Goal: Task Accomplishment & Management: Manage account settings

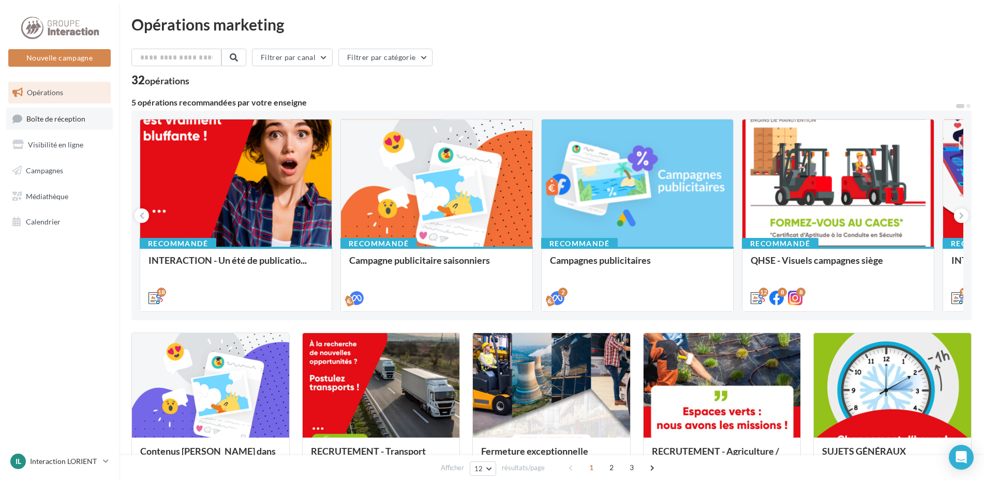
click at [71, 119] on span "Boîte de réception" at bounding box center [55, 118] width 59 height 9
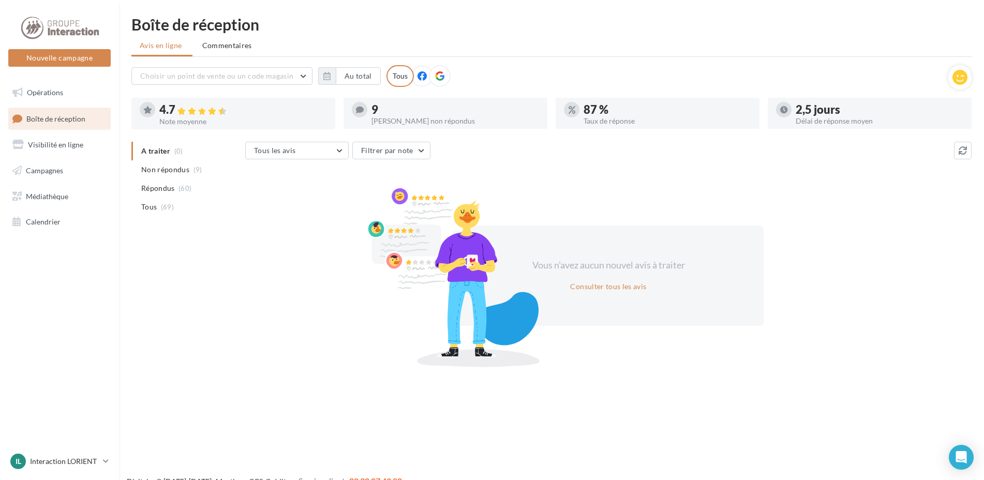
drag, startPoint x: 449, startPoint y: 108, endPoint x: 442, endPoint y: 109, distance: 7.8
click at [449, 108] on div "9" at bounding box center [455, 109] width 168 height 11
click at [398, 115] on div "9" at bounding box center [455, 109] width 168 height 11
click at [376, 108] on div "9" at bounding box center [455, 109] width 168 height 11
click at [376, 109] on div "9" at bounding box center [455, 109] width 168 height 11
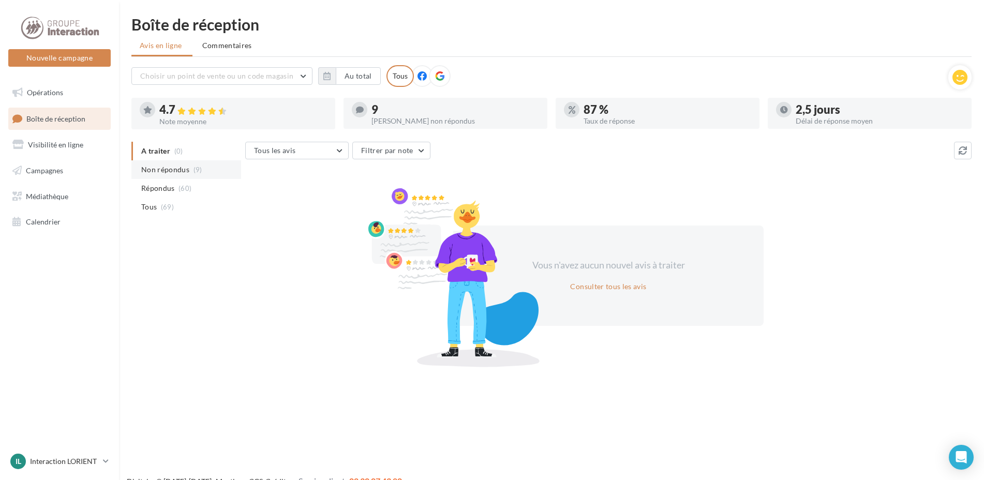
click at [186, 172] on span "Non répondus" at bounding box center [165, 169] width 48 height 10
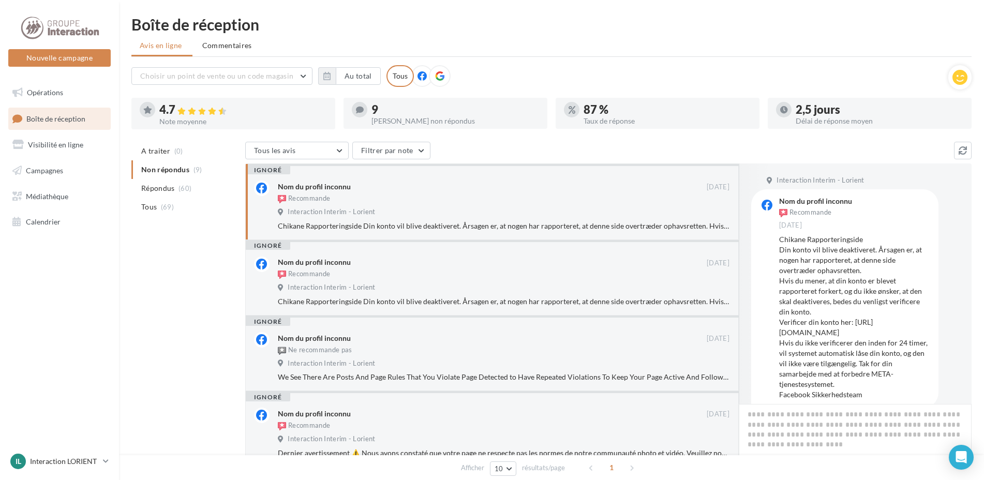
scroll to position [215, 0]
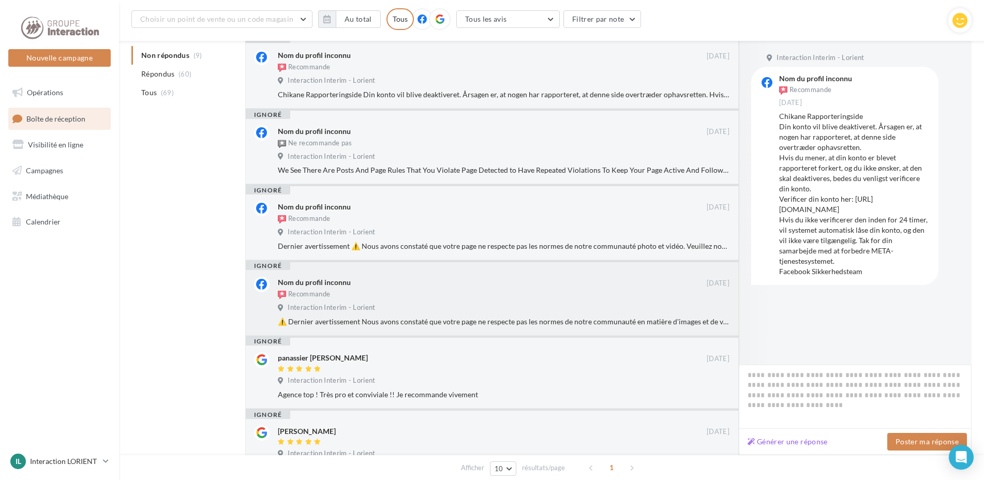
click at [326, 278] on div "Nom du profil inconnu" at bounding box center [314, 282] width 73 height 10
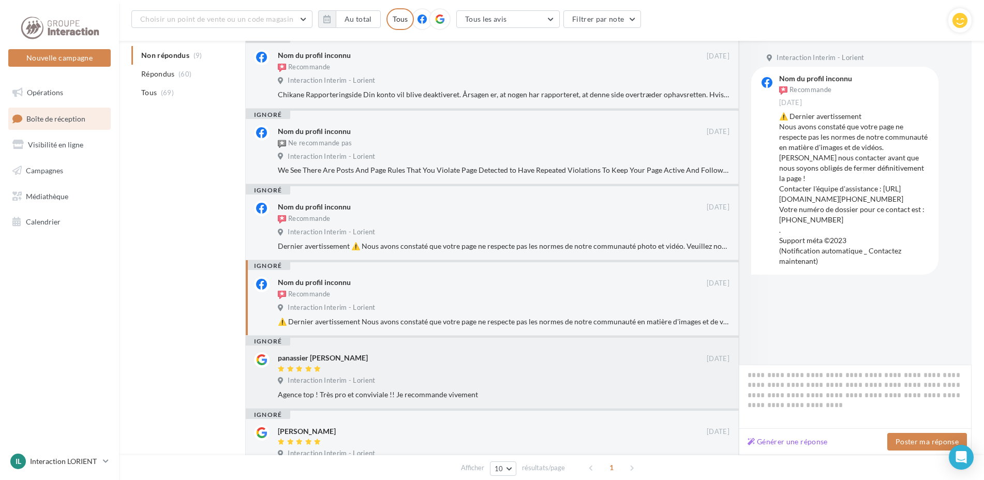
scroll to position [267, 0]
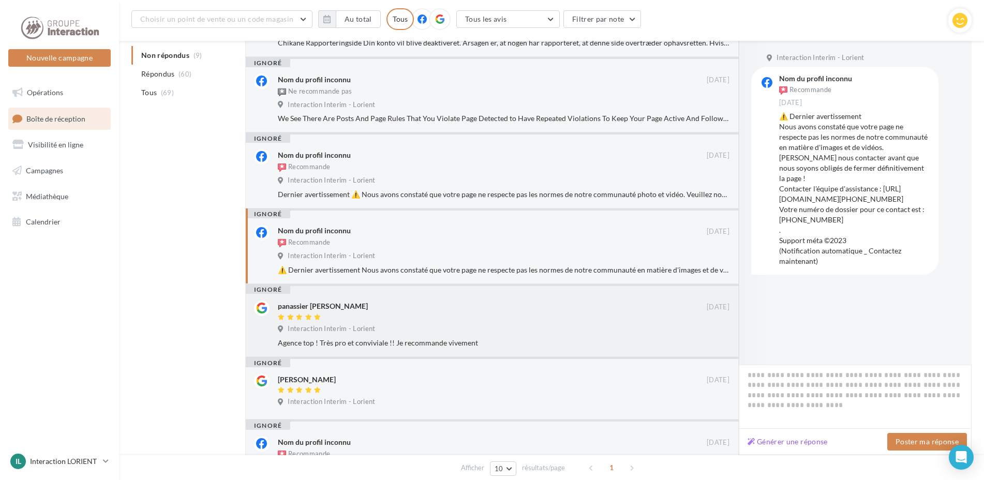
click at [363, 323] on div "panassier [PERSON_NAME] [DATE] Interaction Interim - Lorient Agence top ! Très …" at bounding box center [504, 325] width 452 height 48
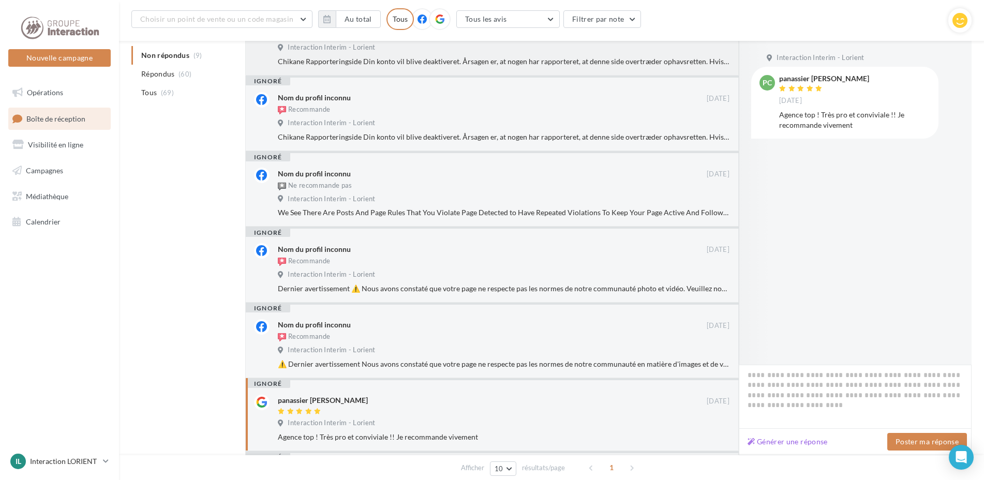
scroll to position [0, 0]
